Goal: Navigation & Orientation: Find specific page/section

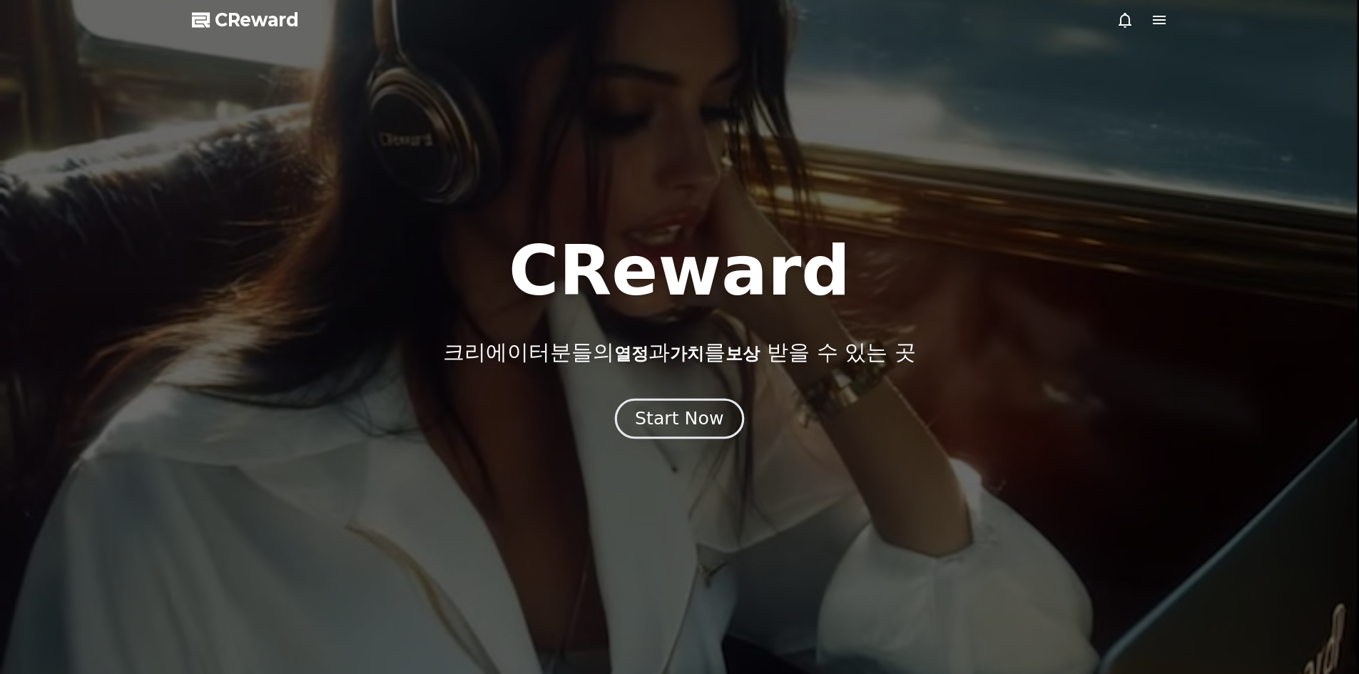
click at [682, 415] on div "Start Now" at bounding box center [679, 419] width 88 height 24
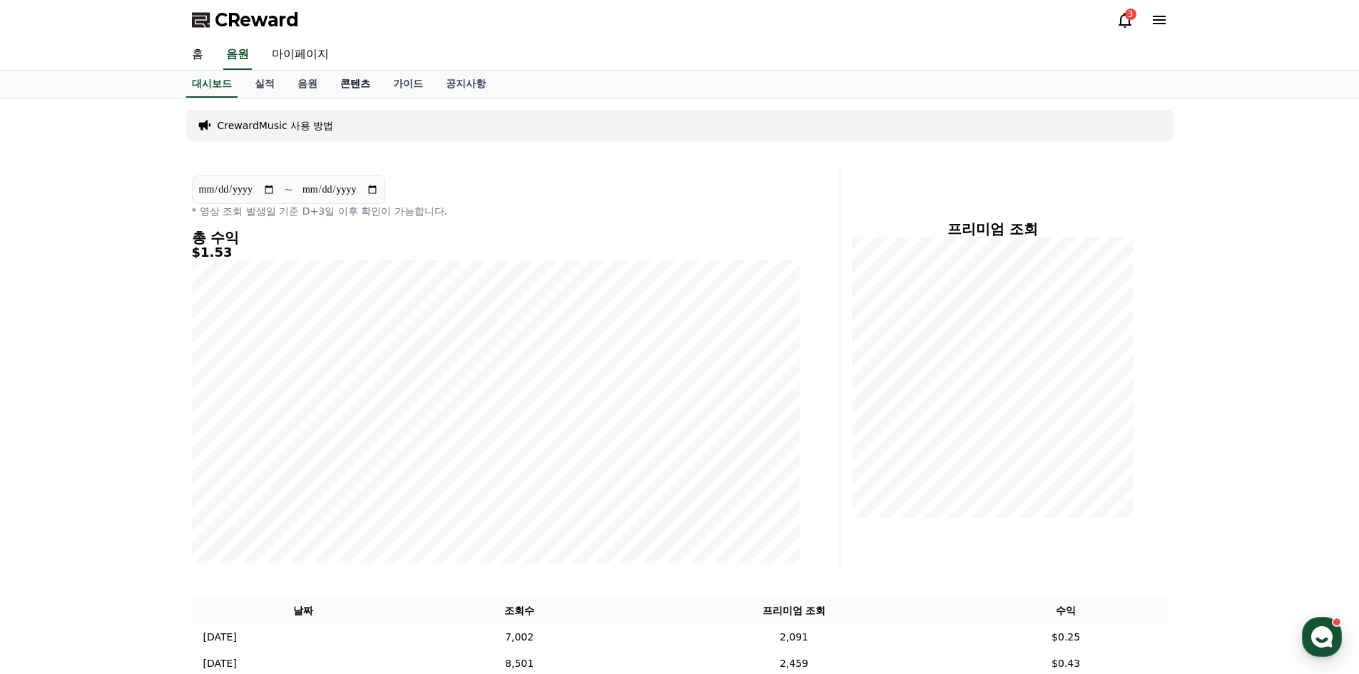
click at [360, 88] on link "콘텐츠" at bounding box center [355, 84] width 53 height 27
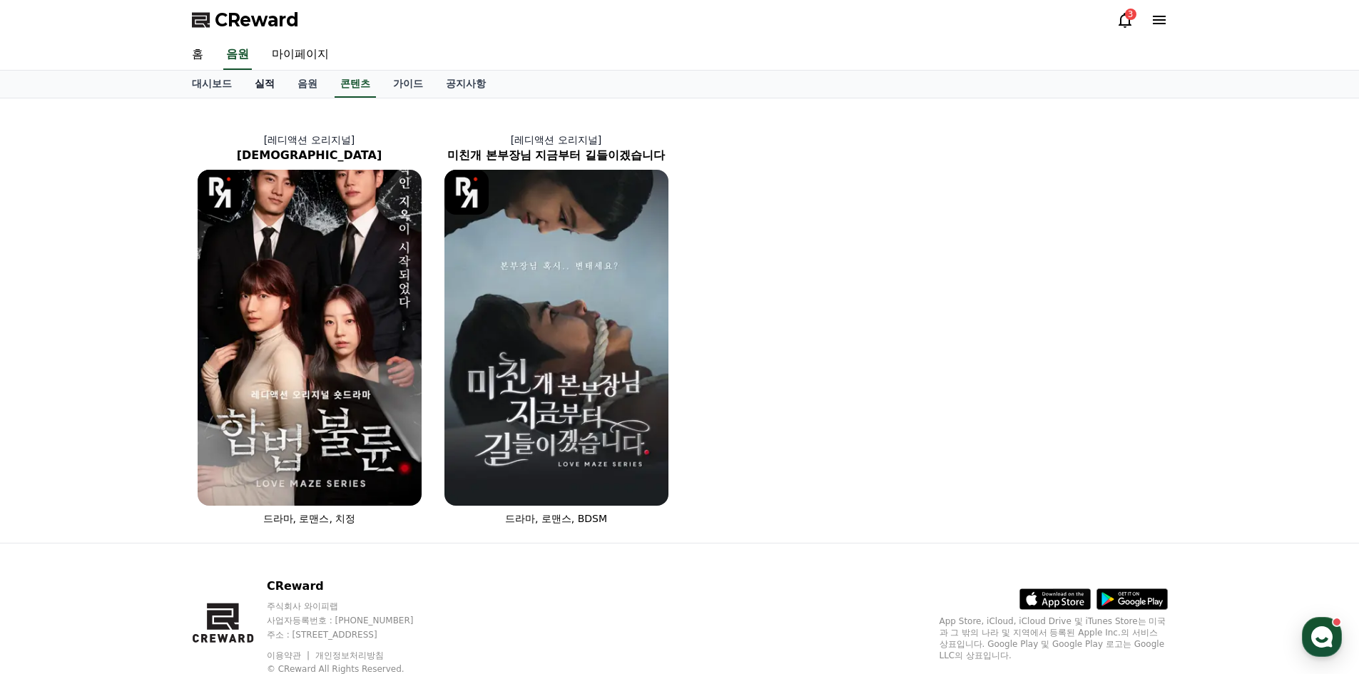
click at [263, 86] on link "실적" at bounding box center [264, 84] width 43 height 27
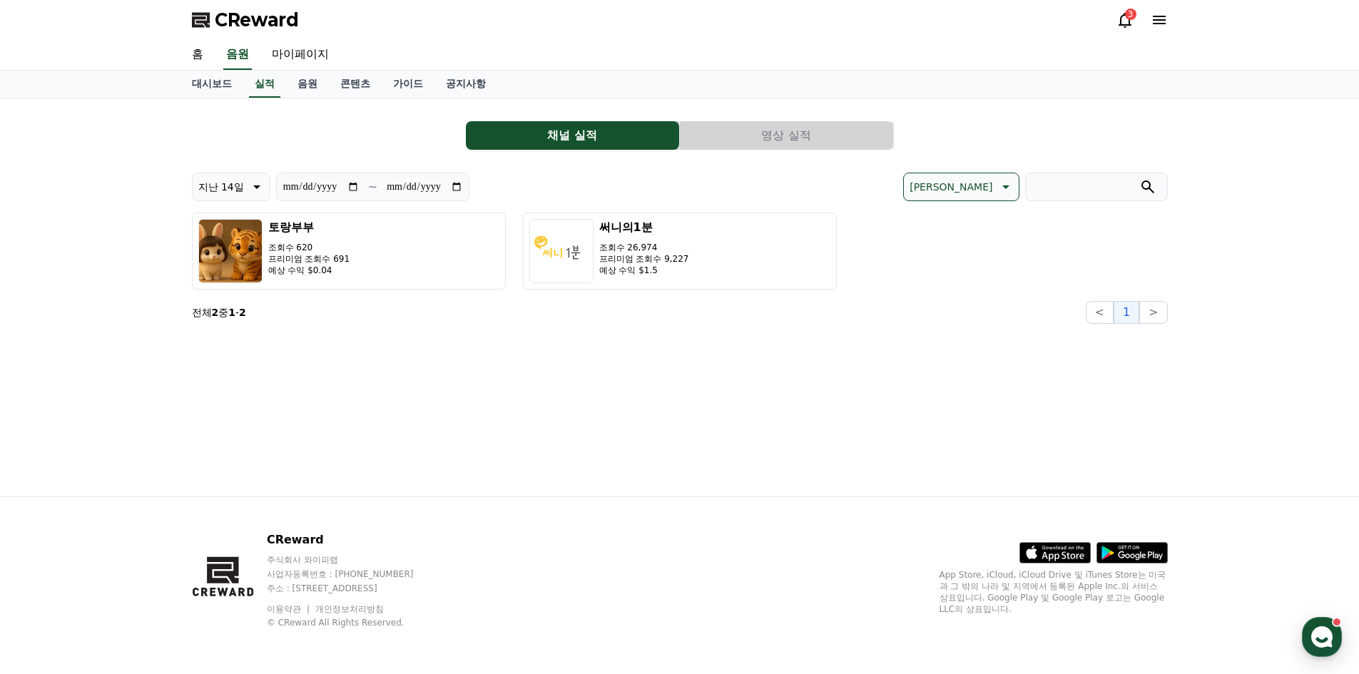
click at [786, 142] on button "영상 실적" at bounding box center [786, 135] width 213 height 29
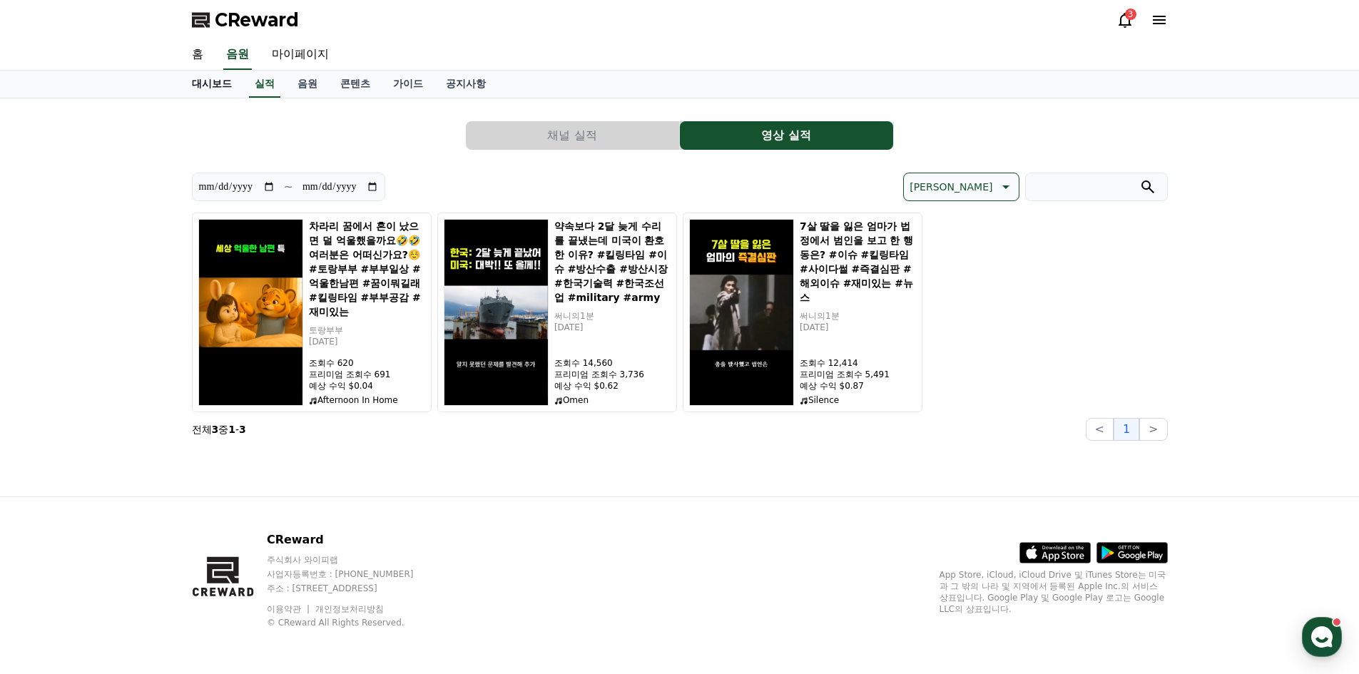
click at [207, 86] on link "대시보드" at bounding box center [212, 84] width 63 height 27
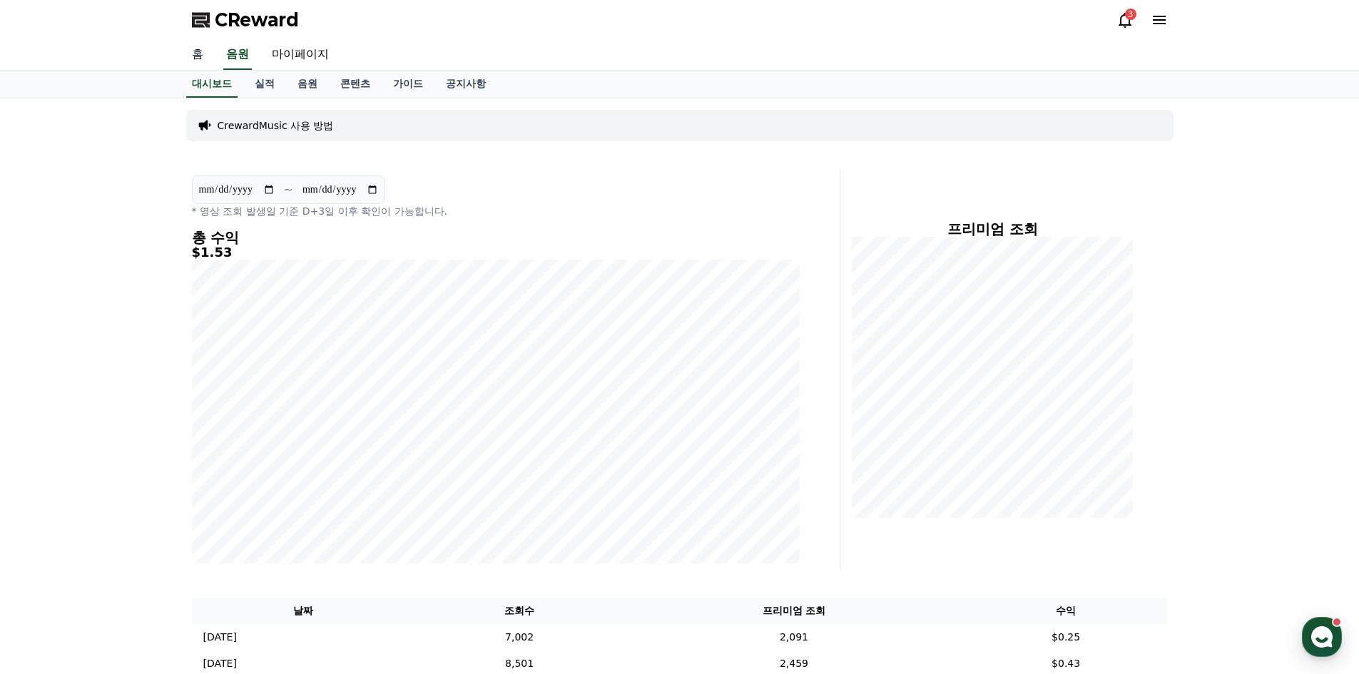
click at [196, 48] on link "홈" at bounding box center [198, 55] width 34 height 30
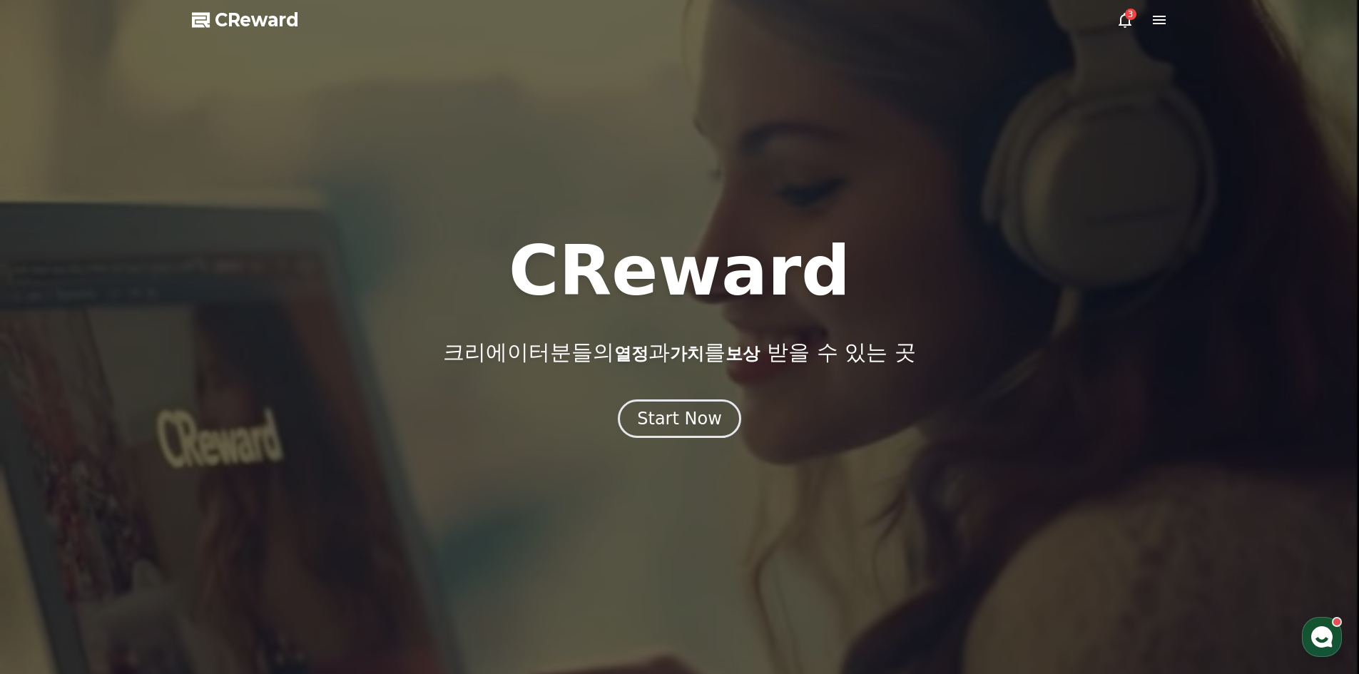
click at [1122, 19] on icon at bounding box center [1125, 19] width 17 height 17
